Goal: Task Accomplishment & Management: Use online tool/utility

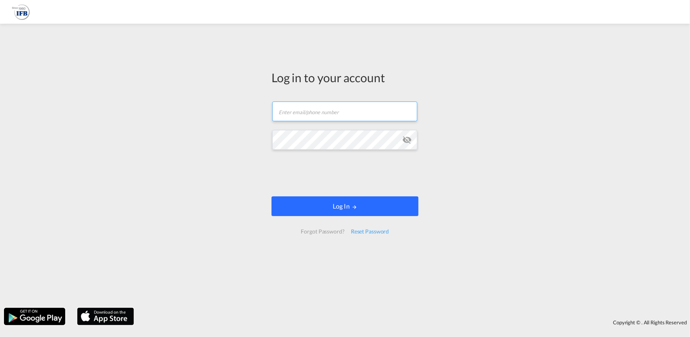
type input "[PERSON_NAME][EMAIL_ADDRESS][PERSON_NAME][DOMAIN_NAME]"
click at [361, 209] on button "Log In" at bounding box center [345, 206] width 147 height 20
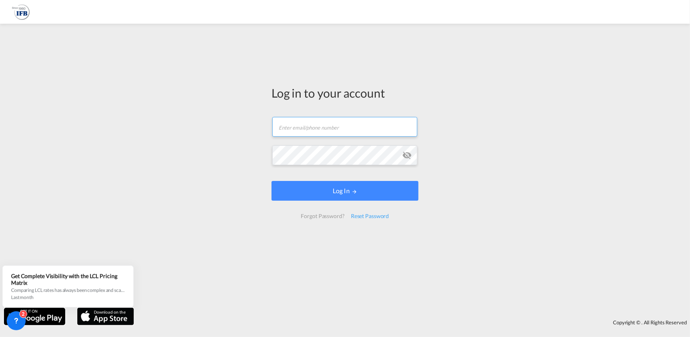
type input "[PERSON_NAME][EMAIL_ADDRESS][PERSON_NAME][DOMAIN_NAME]"
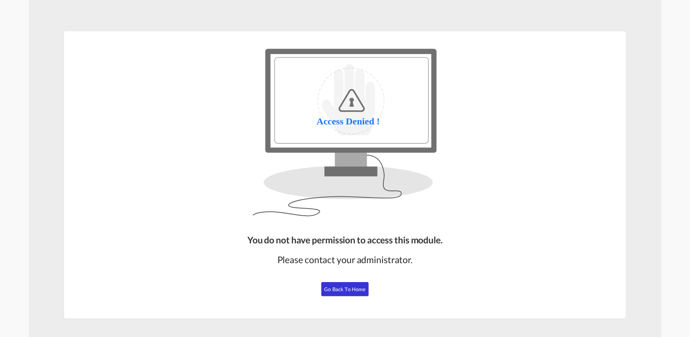
click at [346, 293] on button "Go Back to Home" at bounding box center [344, 289] width 47 height 14
